Goal: Task Accomplishment & Management: Manage account settings

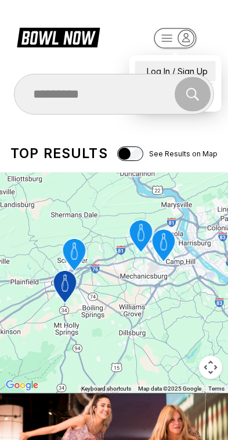
click at [189, 62] on div "Log In / Sign Up" at bounding box center [175, 71] width 81 height 20
select select "**"
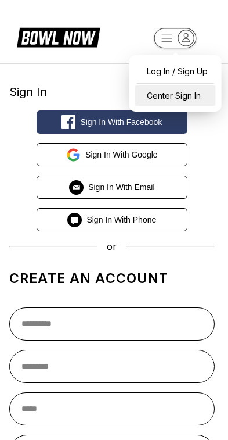
click at [178, 94] on div "Center Sign In" at bounding box center [175, 95] width 81 height 20
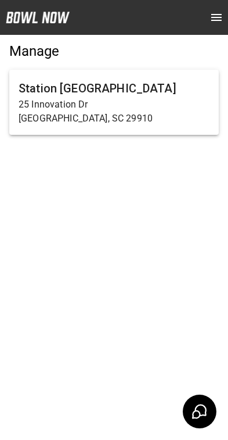
click at [156, 108] on p "25 Innovation Dr" at bounding box center [114, 105] width 191 height 14
click at [162, 106] on p "25 Innovation Dr" at bounding box center [114, 105] width 191 height 14
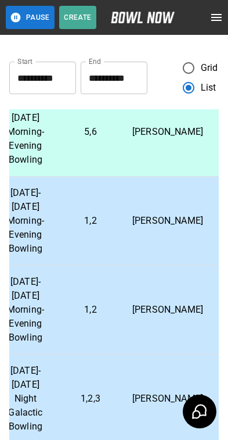
scroll to position [8, 281]
